Goal: Transaction & Acquisition: Purchase product/service

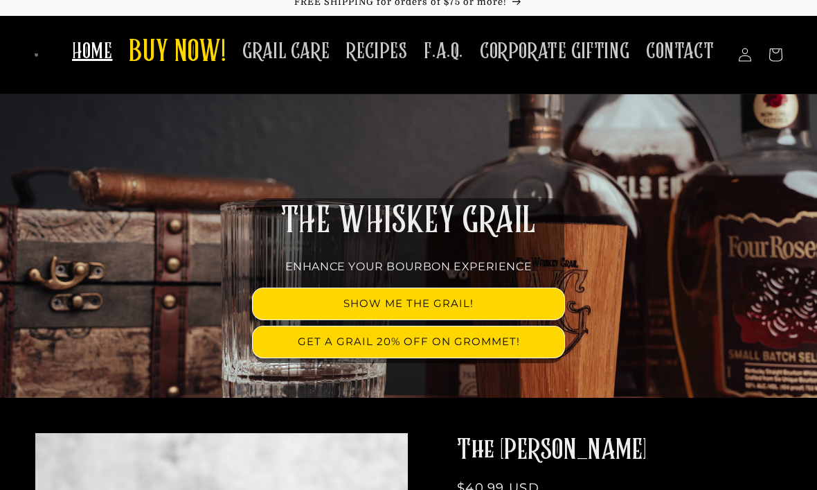
scroll to position [10, 0]
click at [524, 57] on span "CORPORATE GIFTING" at bounding box center [555, 51] width 150 height 27
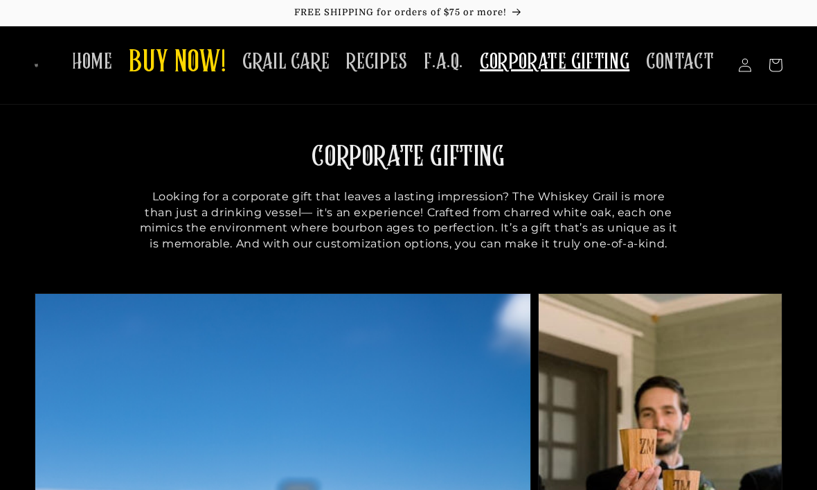
click at [175, 61] on span "BUY NOW!" at bounding box center [177, 63] width 97 height 38
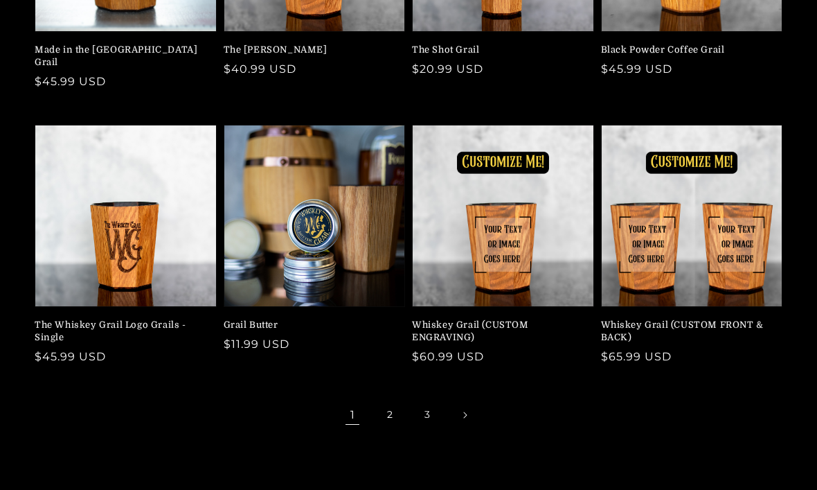
scroll to position [315, 0]
click at [394, 400] on link "2" at bounding box center [390, 415] width 30 height 30
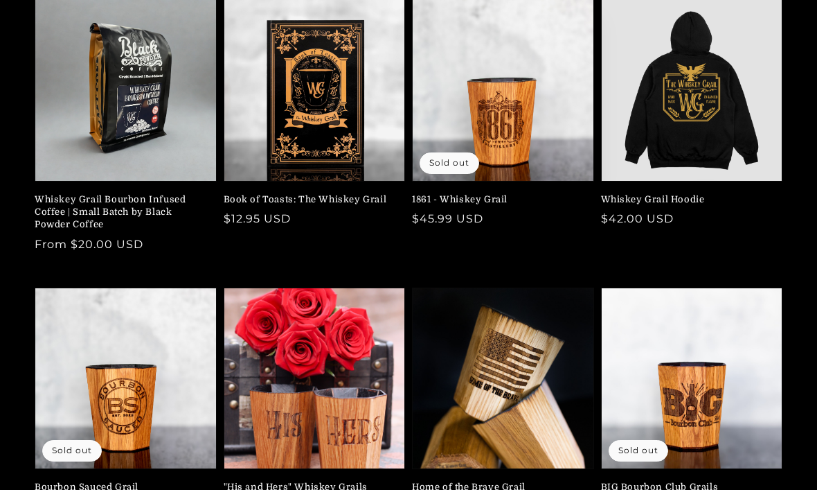
scroll to position [166, 0]
click at [272, 195] on link "Book of Toasts: The Whiskey Grail" at bounding box center [311, 199] width 174 height 12
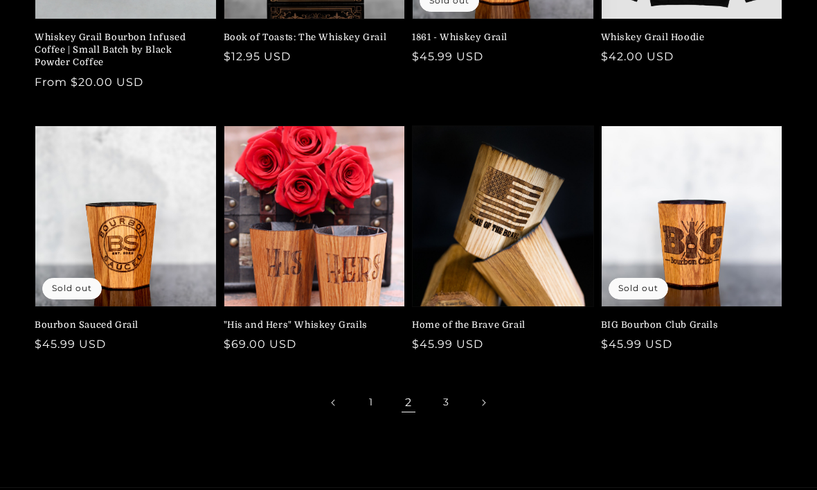
scroll to position [328, 0]
click at [449, 401] on link "3" at bounding box center [446, 402] width 30 height 30
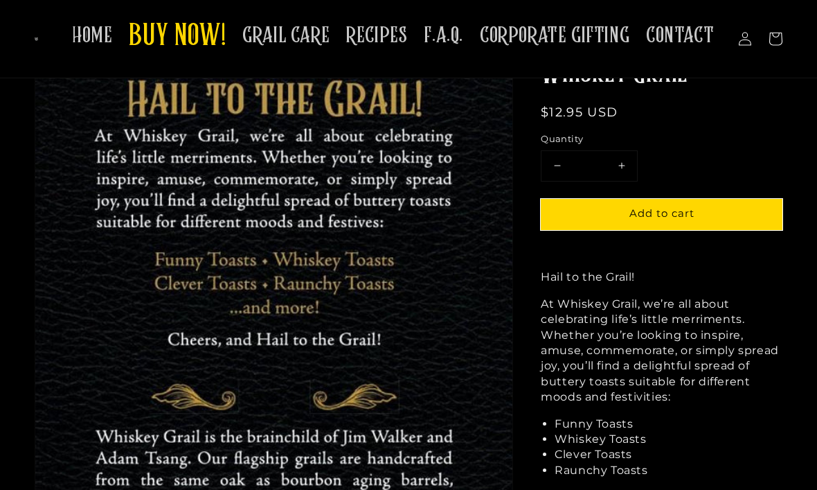
scroll to position [561, 0]
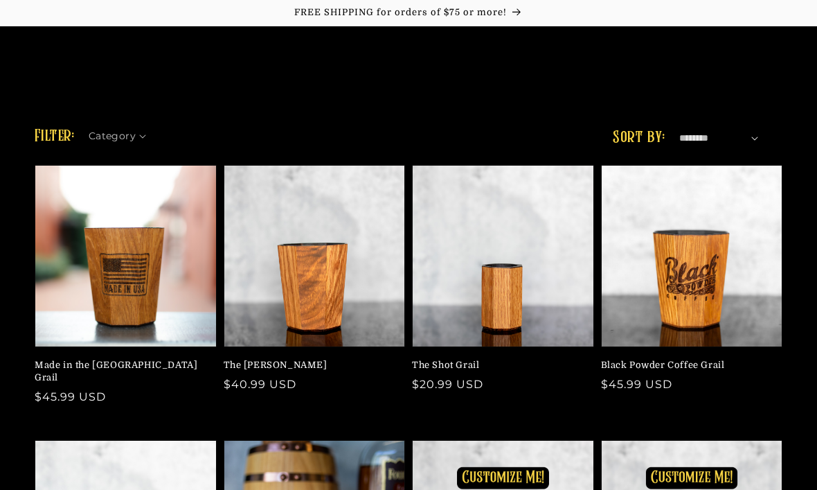
scroll to position [362, 0]
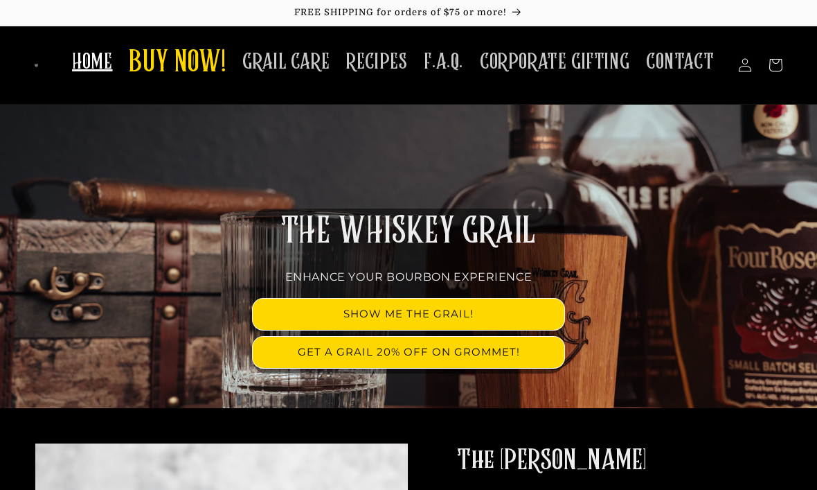
scroll to position [10, 0]
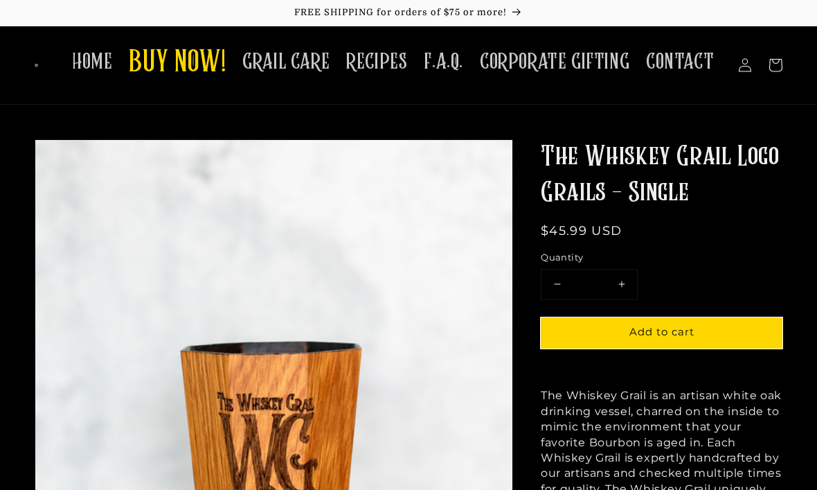
click at [589, 62] on span "CORPORATE GIFTING" at bounding box center [555, 61] width 150 height 27
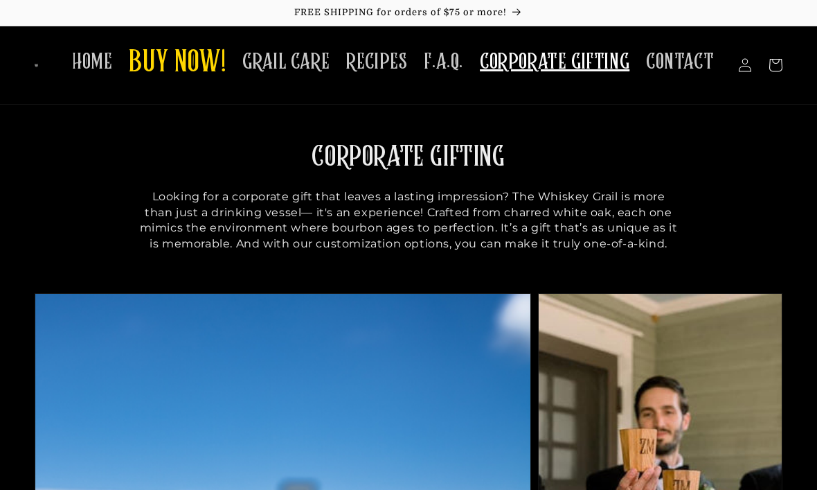
click at [98, 60] on span "HOME" at bounding box center [92, 61] width 40 height 27
